Goal: Information Seeking & Learning: Find specific fact

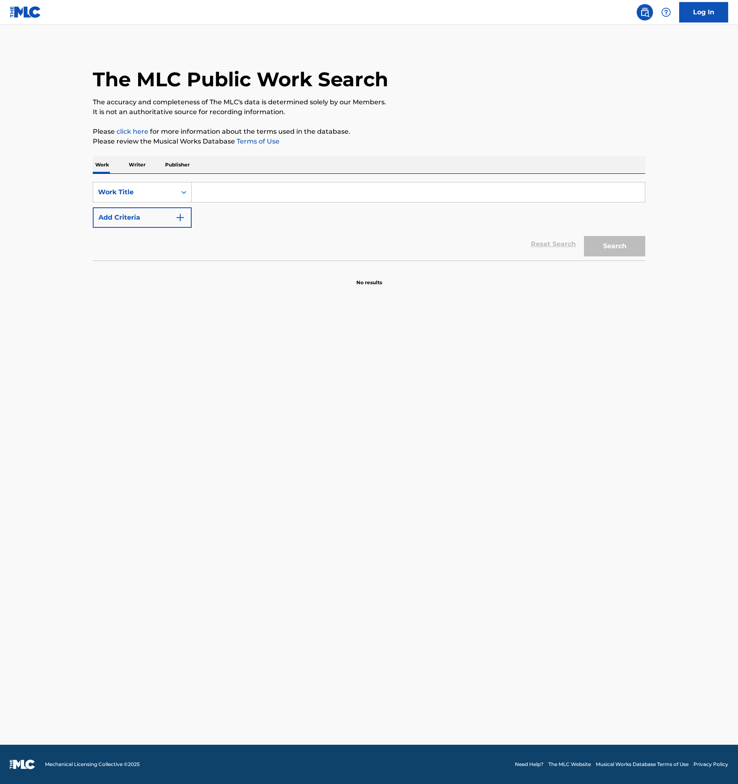
click at [253, 187] on input "Search Form" at bounding box center [418, 192] width 453 height 20
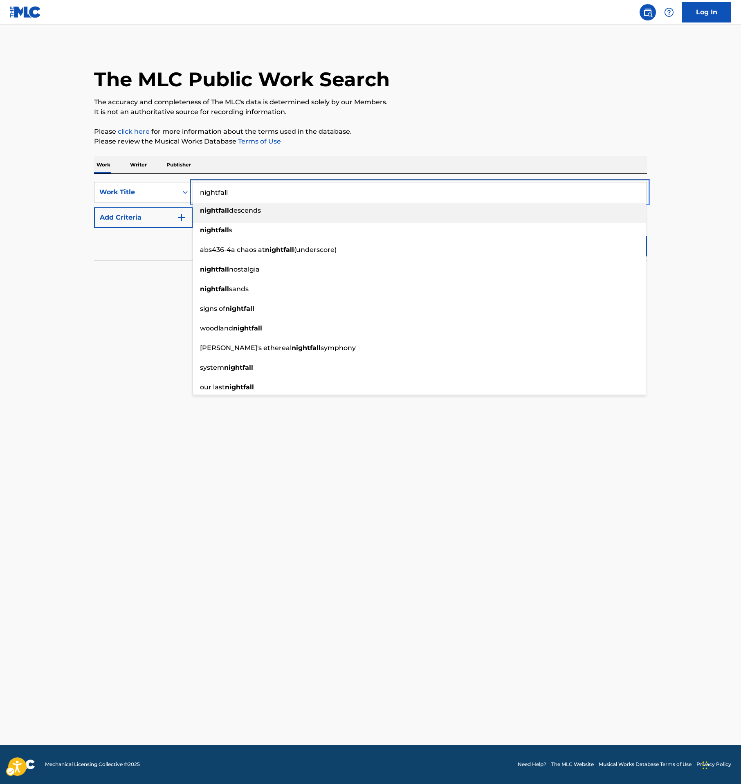
type input "nightfall"
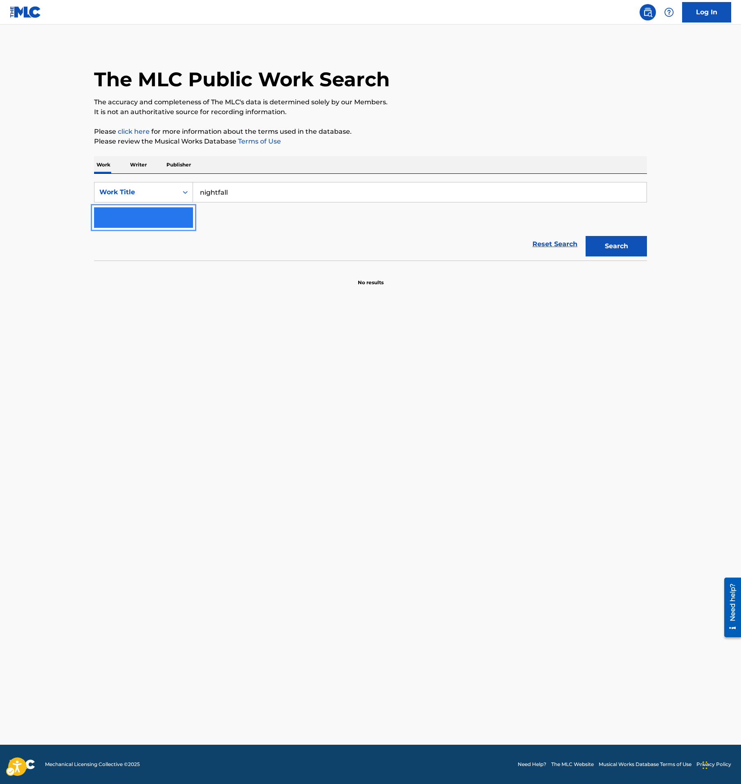
click at [163, 218] on button "Add Criteria" at bounding box center [143, 217] width 99 height 20
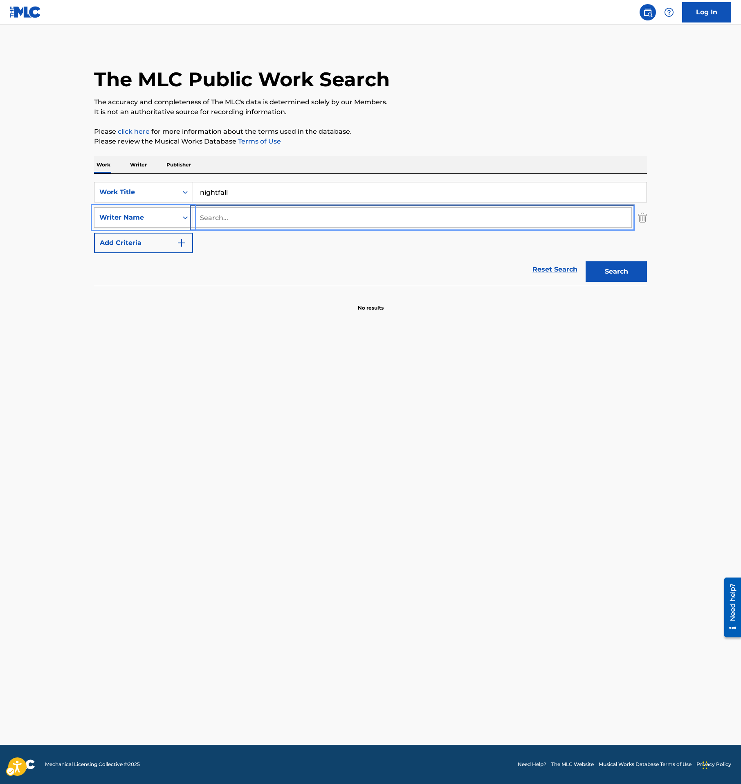
drag, startPoint x: 165, startPoint y: 218, endPoint x: 252, endPoint y: 221, distance: 87.1
click at [252, 221] on input "Search..." at bounding box center [412, 218] width 438 height 20
type input "f"
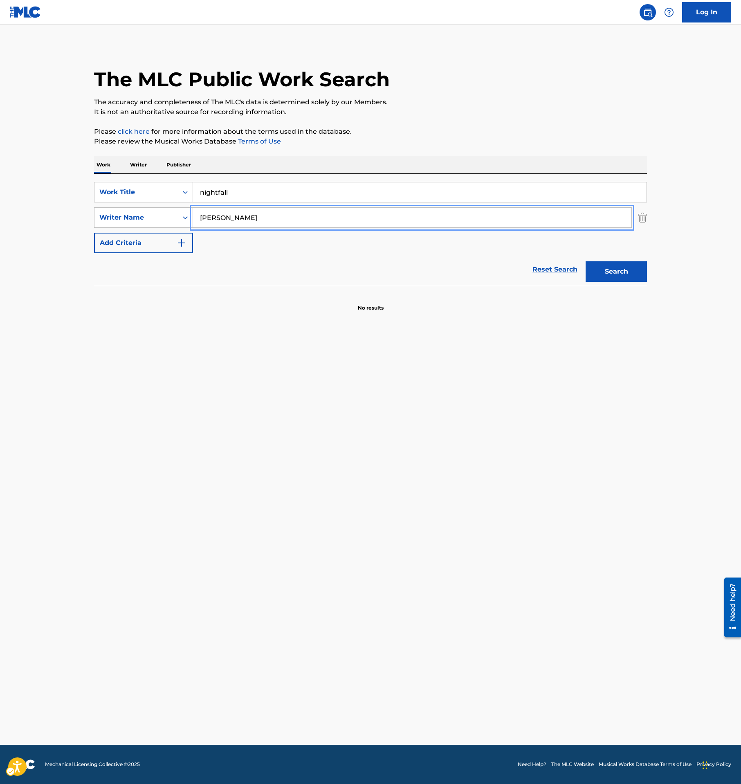
type input "[PERSON_NAME]"
click at [94, 233] on button "Add Criteria" at bounding box center [143, 243] width 99 height 20
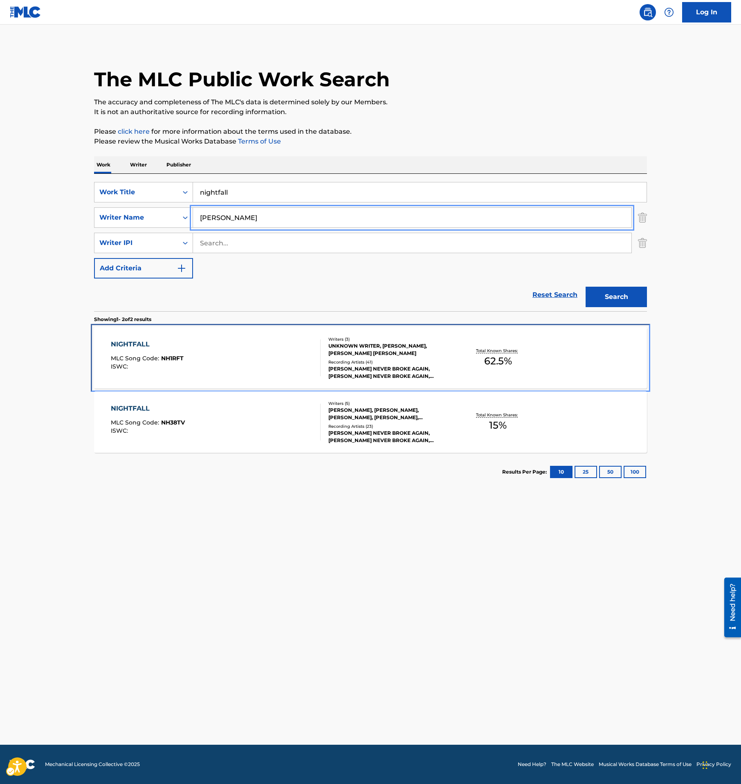
click at [237, 372] on div "NIGHTFALL MLC Song Code : NH1RFT ISWC :" at bounding box center [216, 357] width 210 height 37
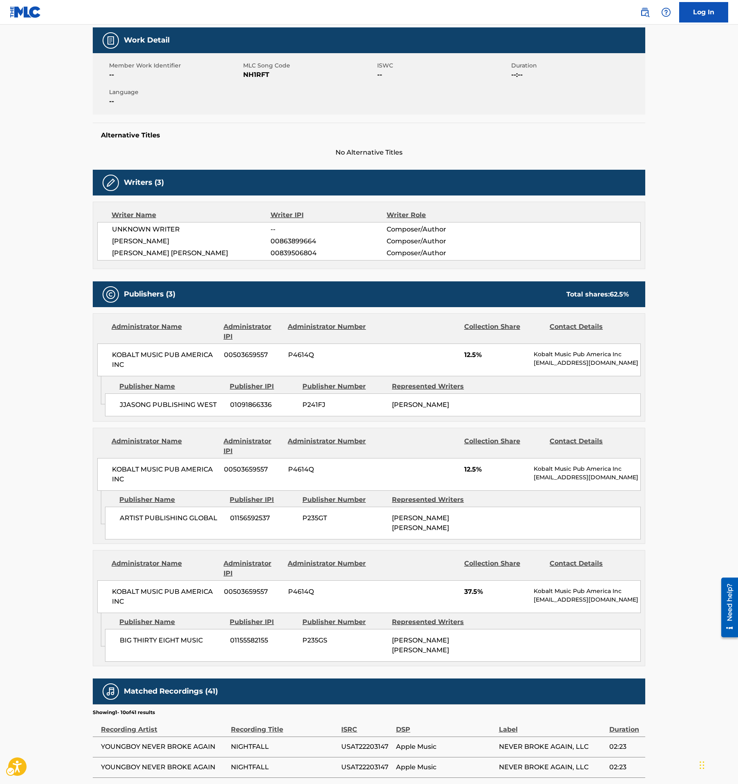
scroll to position [123, 0]
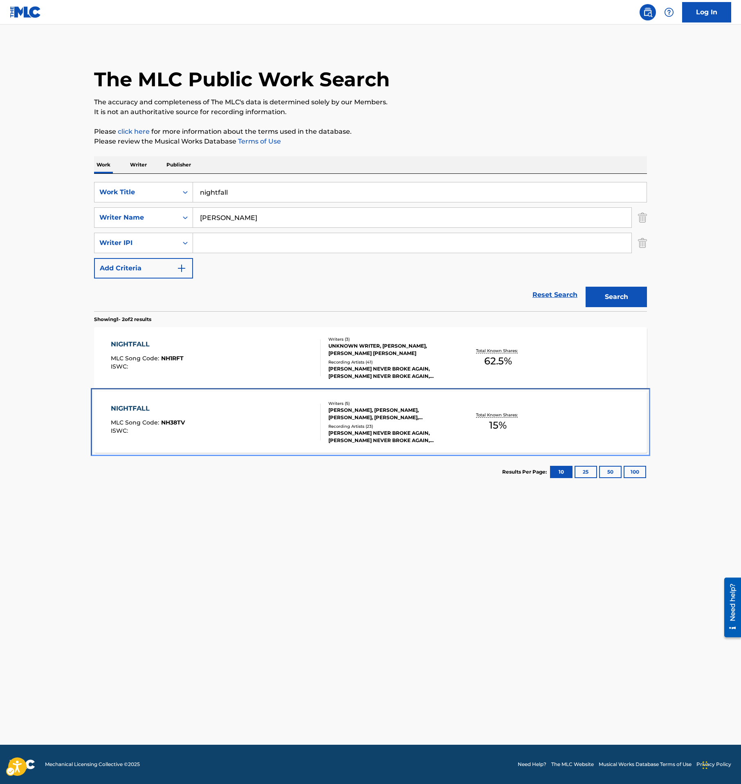
click at [254, 418] on div "NIGHTFALL MLC Song Code : NH38TV ISWC :" at bounding box center [216, 422] width 210 height 37
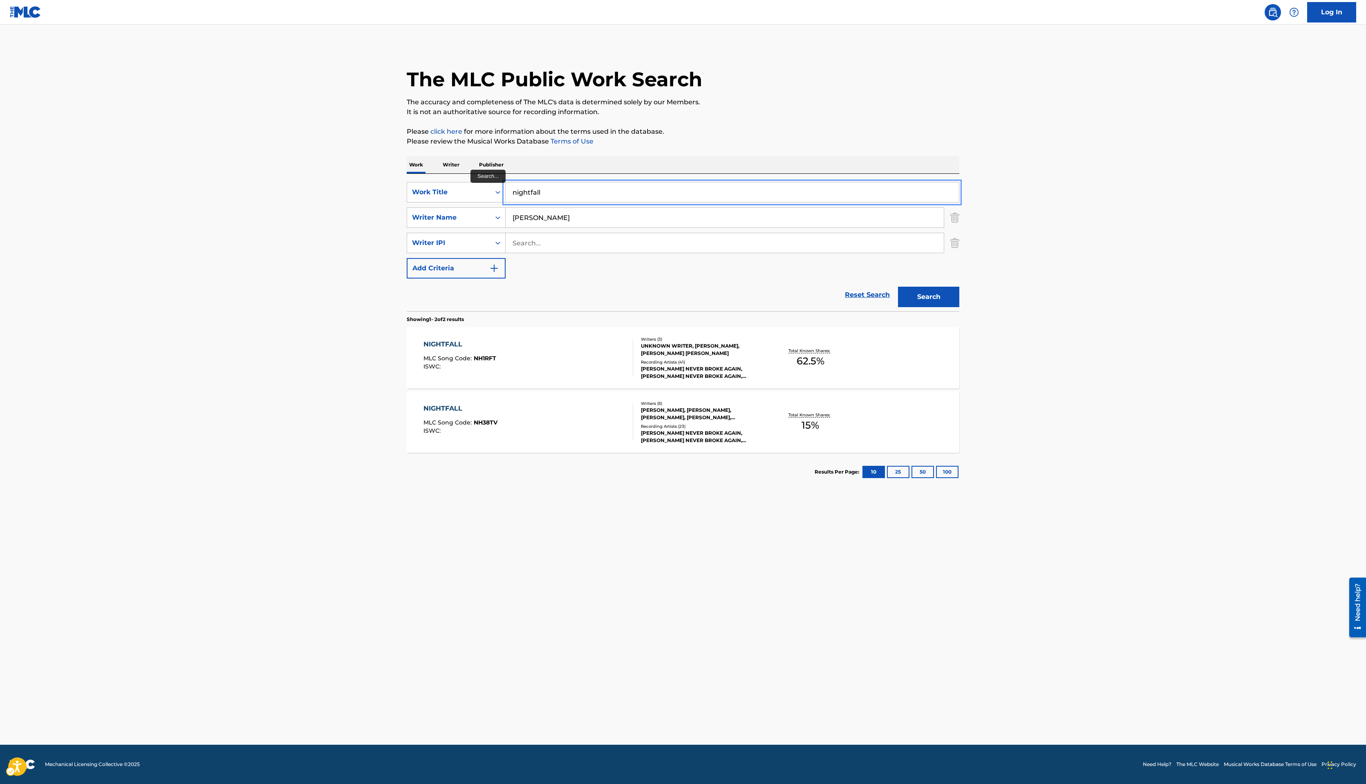
click at [585, 199] on input "nightfall" at bounding box center [732, 192] width 453 height 20
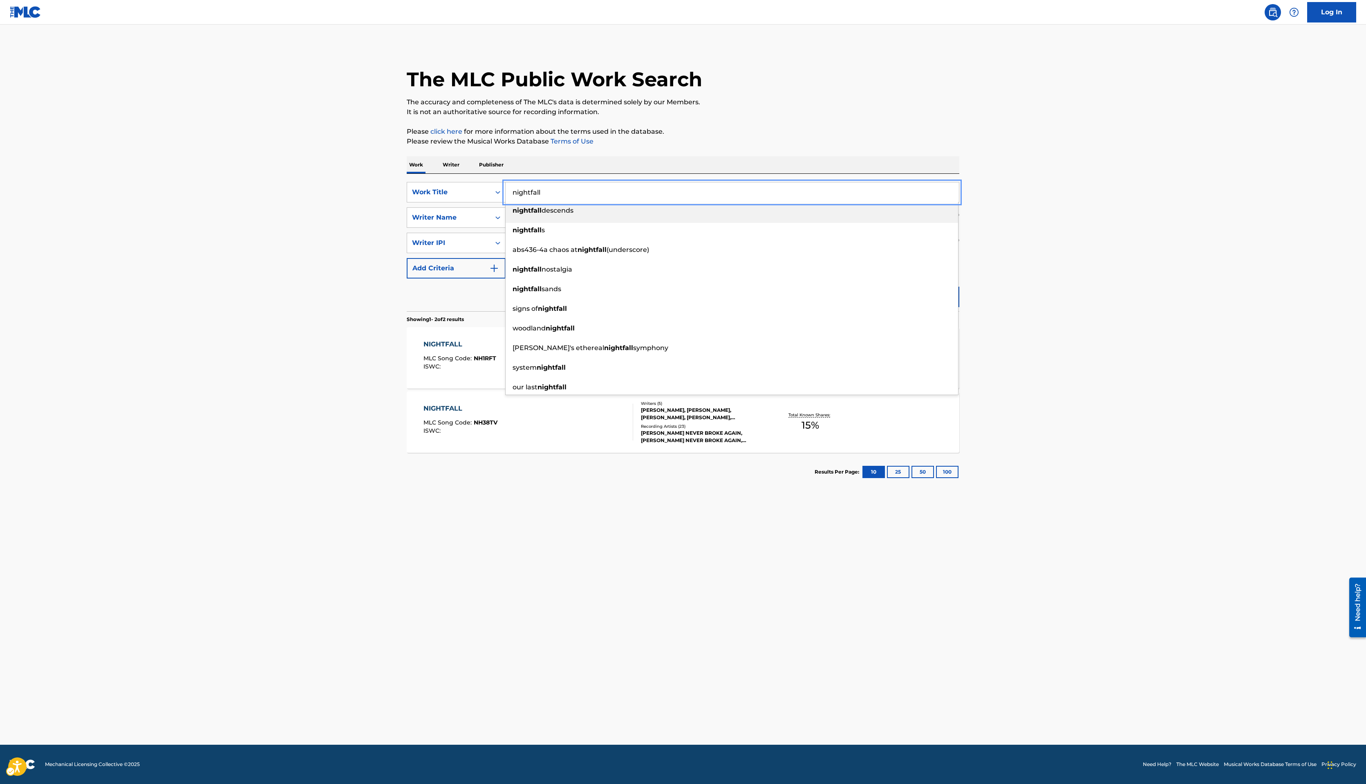
click at [585, 199] on input "nightfall" at bounding box center [732, 192] width 453 height 20
type input "dirty [PERSON_NAME]"
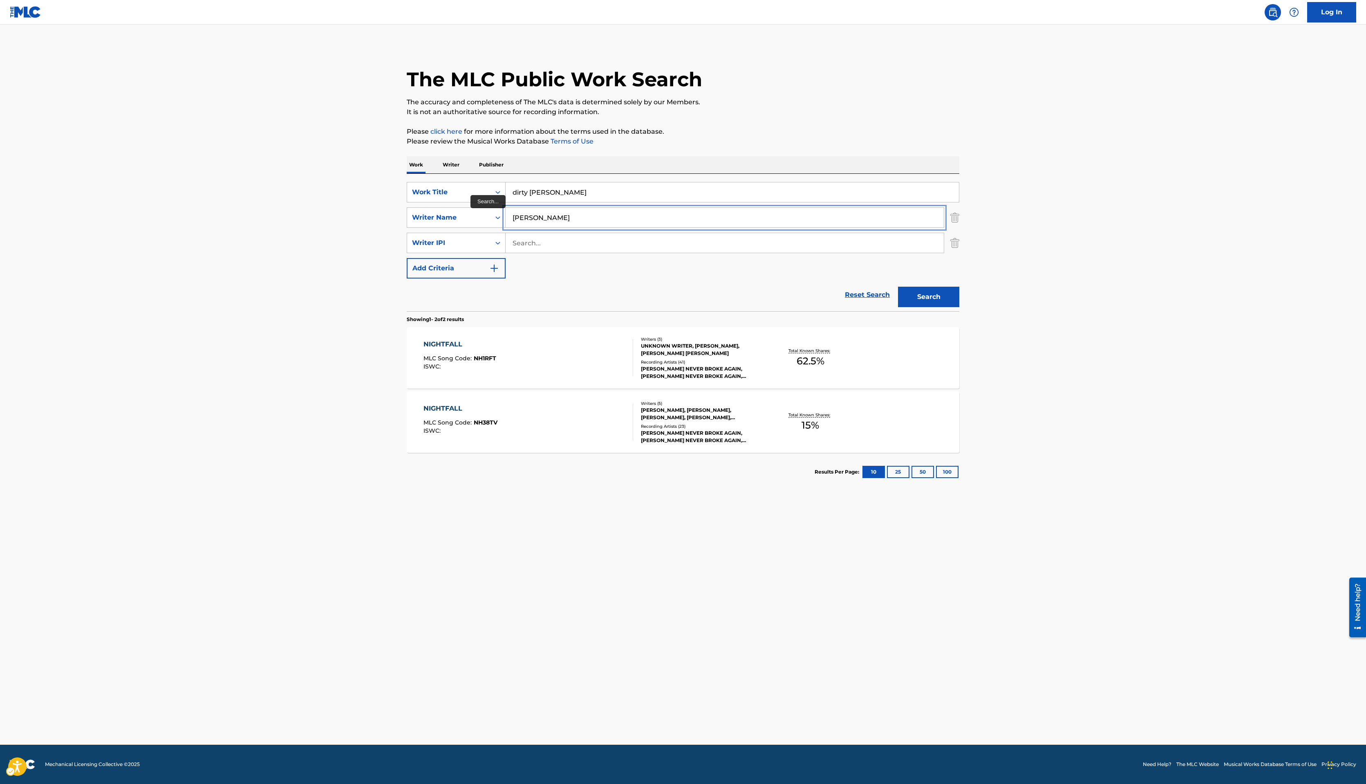
click at [738, 287] on button "Search" at bounding box center [928, 297] width 61 height 20
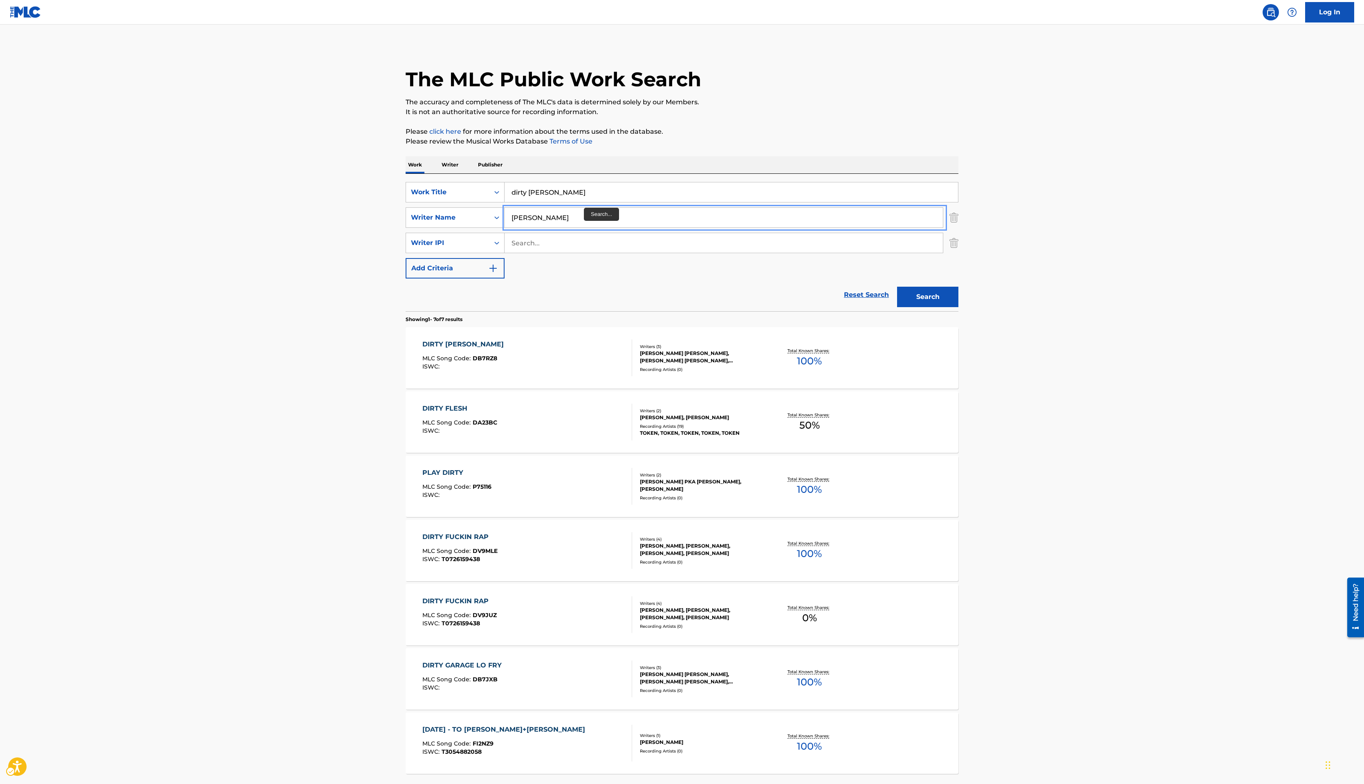
click at [576, 215] on input "[PERSON_NAME]" at bounding box center [724, 218] width 438 height 20
type input "[PERSON_NAME]"
click at [738, 287] on button "Search" at bounding box center [927, 297] width 61 height 20
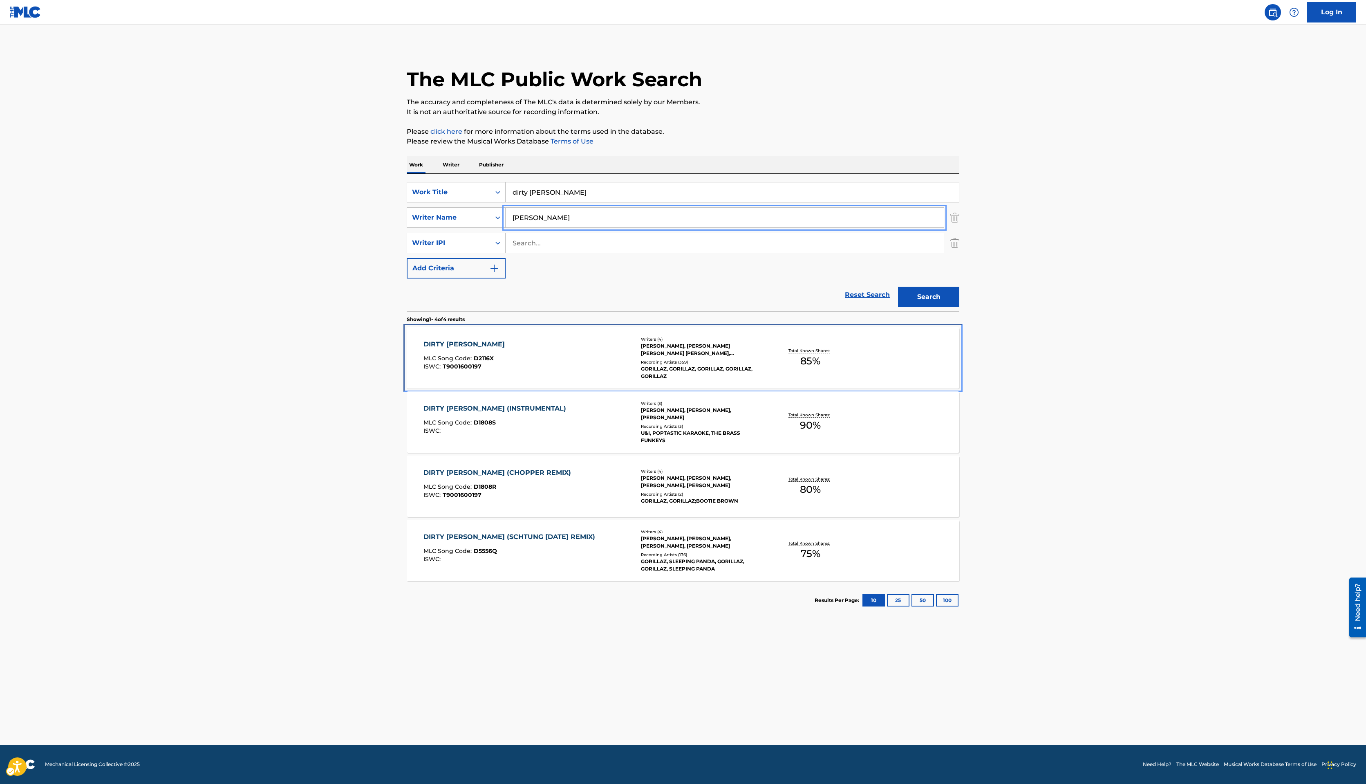
click at [583, 363] on div "DIRTY [PERSON_NAME] MLC Song Code : D2116X ISWC : T9001600197" at bounding box center [529, 357] width 210 height 37
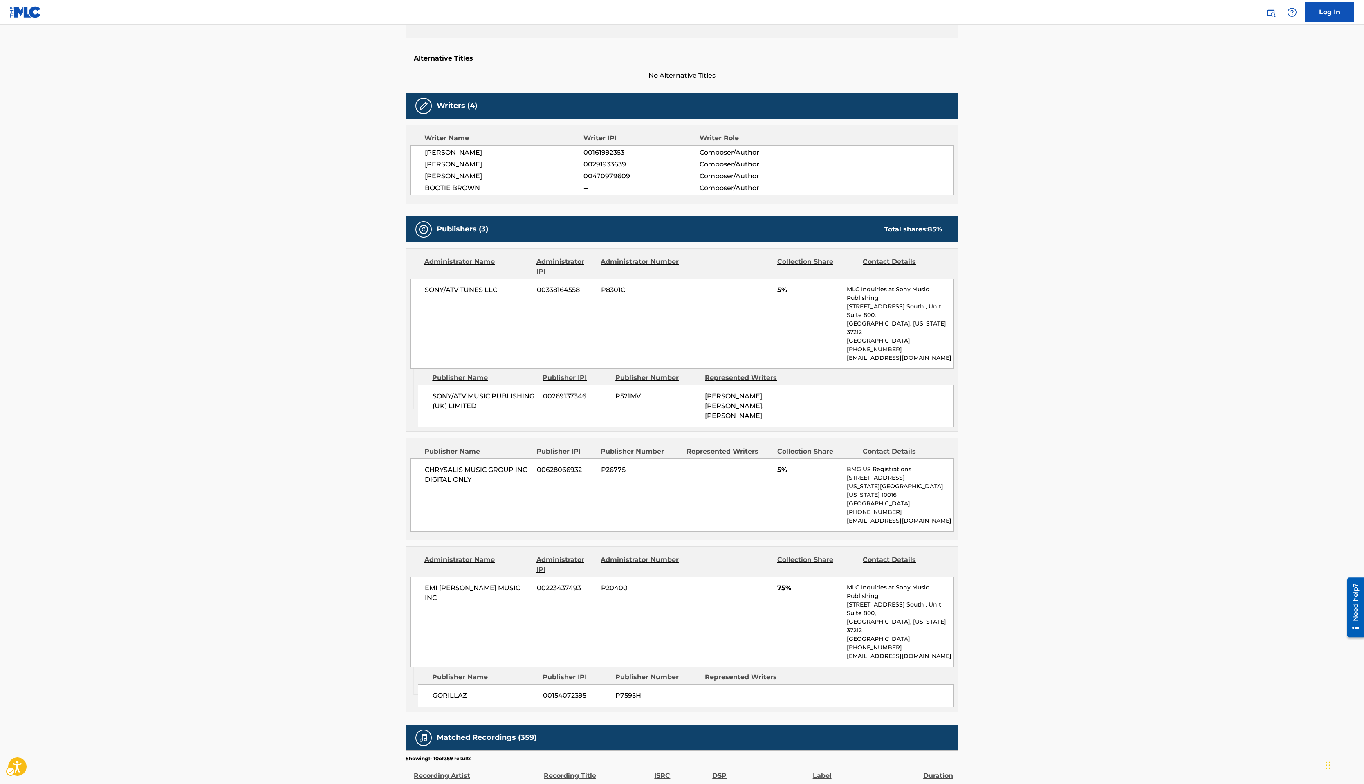
scroll to position [245, 0]
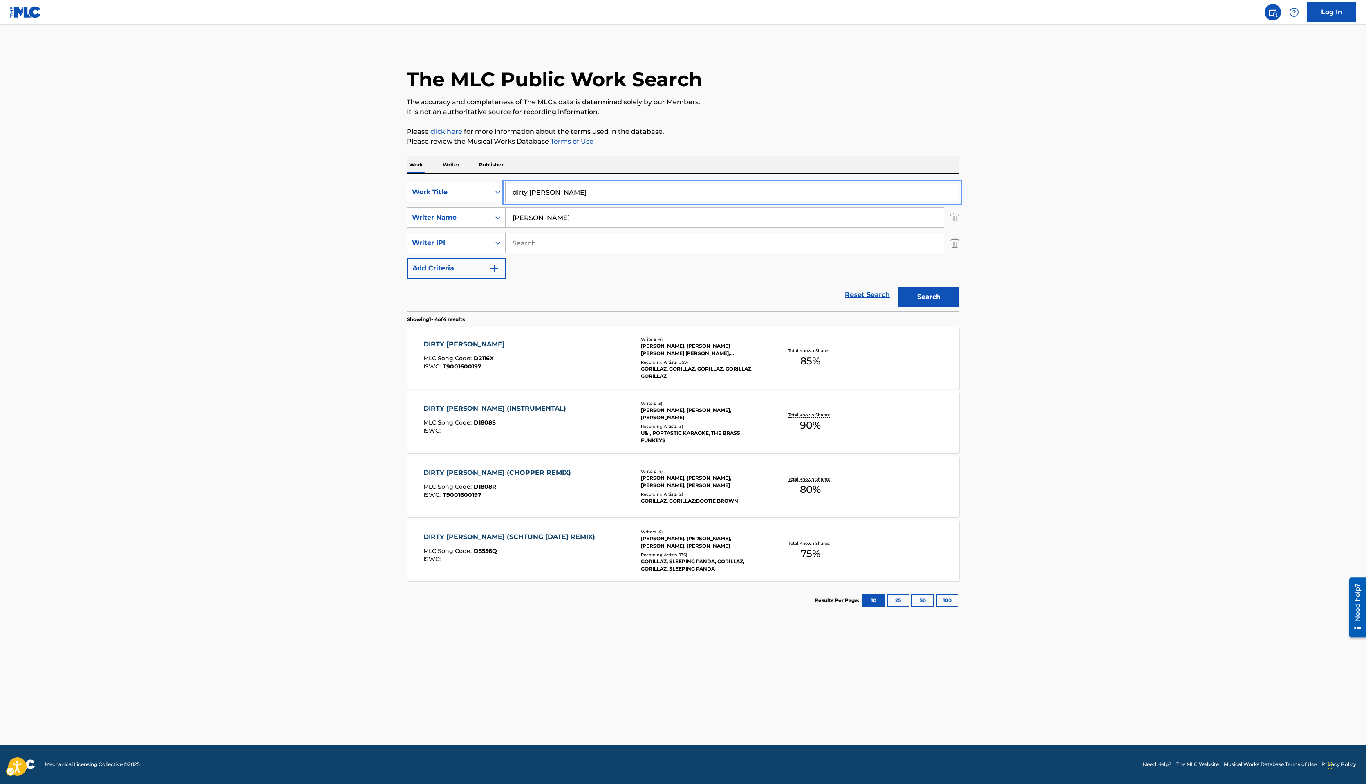
drag, startPoint x: 534, startPoint y: 195, endPoint x: 415, endPoint y: 191, distance: 119.0
click at [415, 191] on div "SearchWithCriteriaee0c4ace-8a3a-4894-8ac3-eae0142f0ea4 Work Title dirty [PERSON…" at bounding box center [683, 192] width 553 height 20
type input "you don't really rate me"
